Goal: Task Accomplishment & Management: Manage account settings

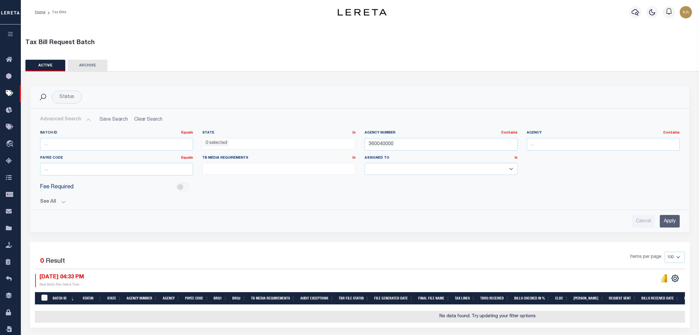
select select
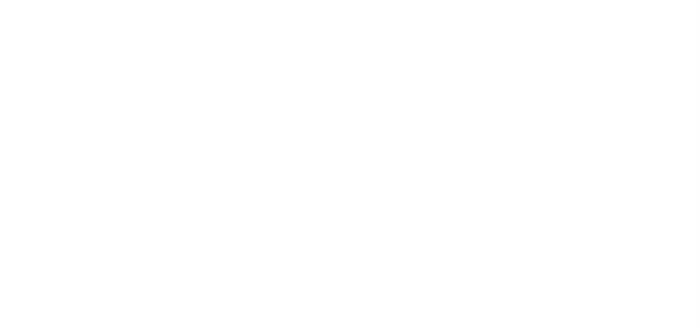
select select
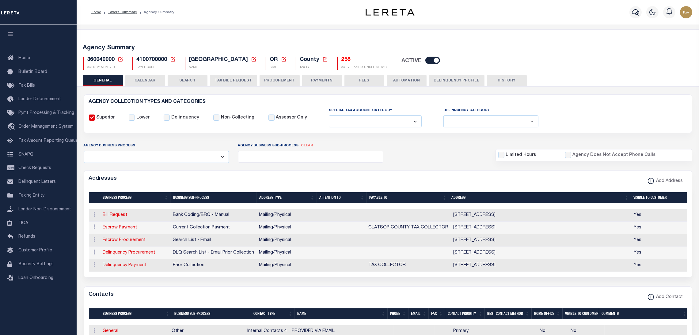
click at [148, 82] on button "CALENDAR" at bounding box center [145, 81] width 40 height 12
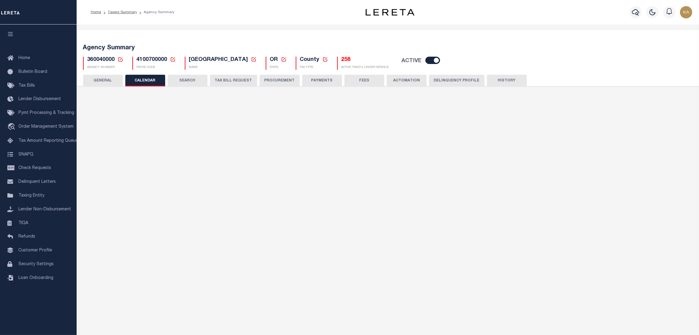
click at [149, 81] on button "CALENDAR" at bounding box center [145, 81] width 40 height 12
checkbox input "false"
type input "2"
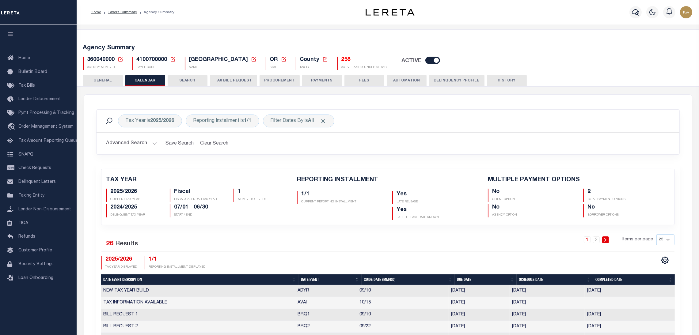
click at [149, 81] on button "CALENDAR" at bounding box center [145, 81] width 40 height 12
click at [150, 81] on button "CALENDAR" at bounding box center [145, 81] width 40 height 12
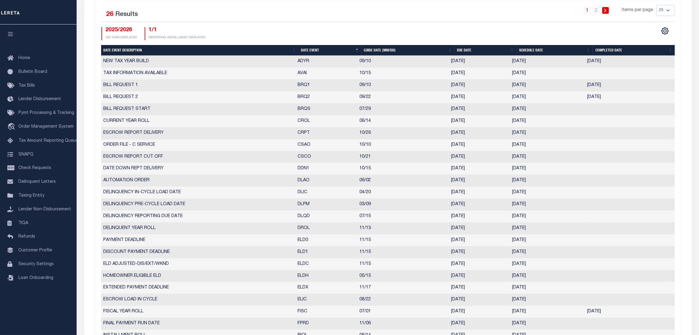
click at [251, 122] on td "CURRENT YEAR ROLL" at bounding box center [198, 121] width 194 height 12
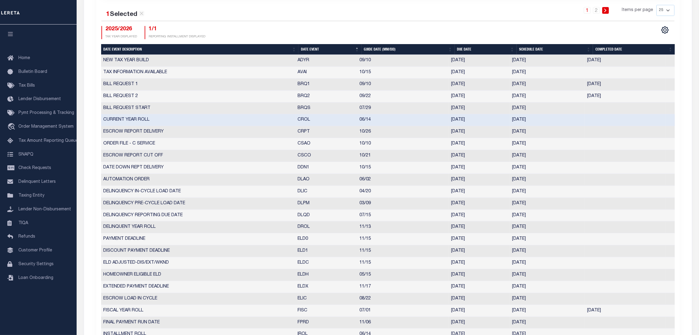
scroll to position [0, 0]
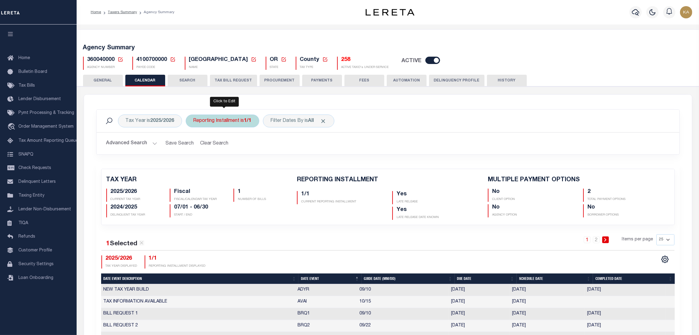
click at [228, 121] on div "Reporting Installment is 1/1" at bounding box center [223, 121] width 74 height 13
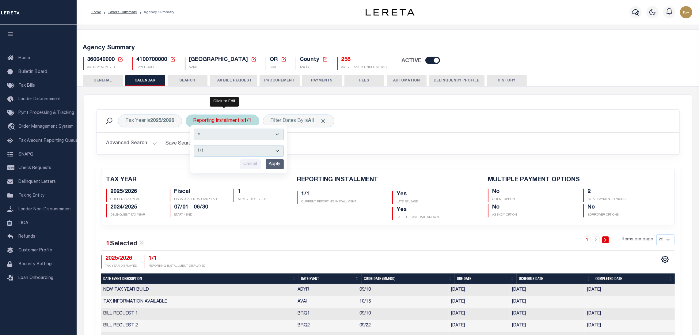
click at [231, 154] on select "1/1 1/3 2/3 3/3" at bounding box center [239, 151] width 90 height 12
select select "2/3"
click at [194, 145] on select "1/1 1/3 2/3 3/3" at bounding box center [239, 151] width 90 height 12
click at [270, 162] on input "Apply" at bounding box center [275, 164] width 18 height 10
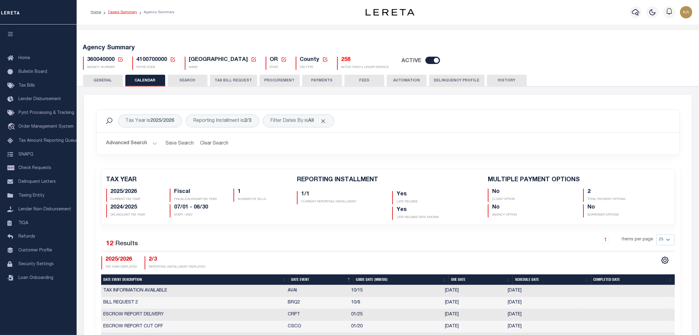
click at [119, 13] on link "Taxers Summary" at bounding box center [122, 12] width 29 height 4
